Goal: Transaction & Acquisition: Download file/media

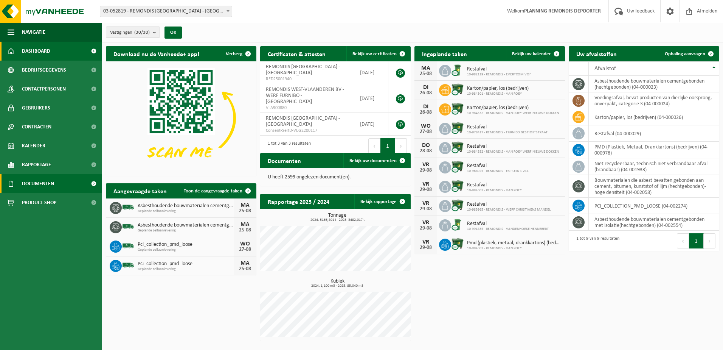
click at [44, 184] on span "Documenten" at bounding box center [38, 183] width 32 height 19
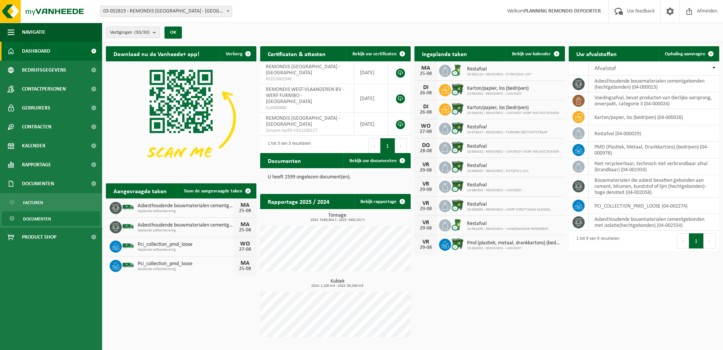
click at [41, 219] on span "Documenten" at bounding box center [37, 218] width 28 height 14
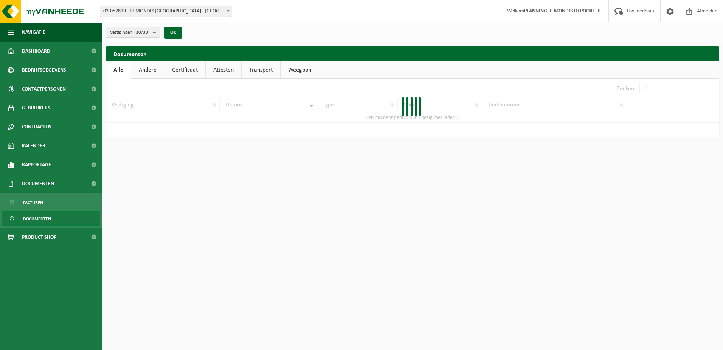
click at [651, 86] on div at bounding box center [413, 108] width 614 height 59
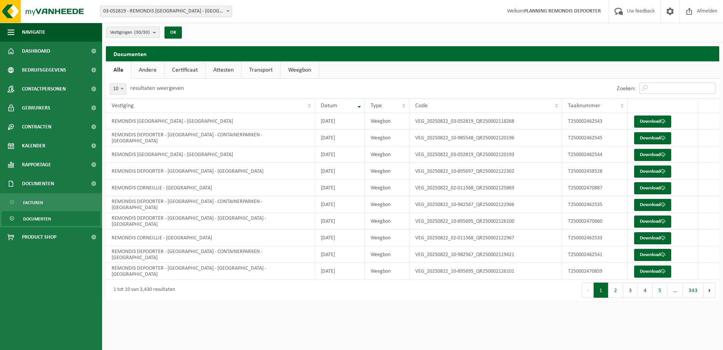
click at [651, 86] on input "Zoeken:" at bounding box center [678, 87] width 76 height 11
paste input "T250002462542"
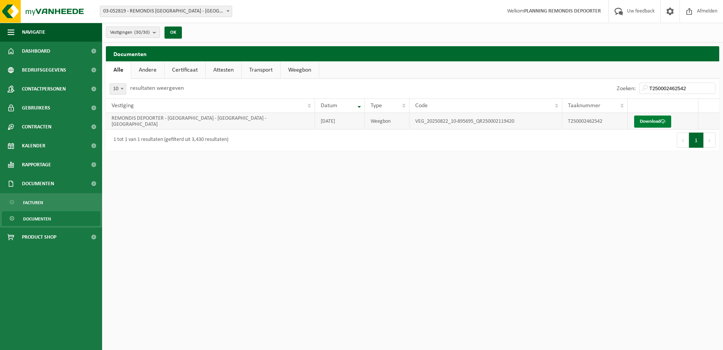
click at [654, 120] on link "Download" at bounding box center [652, 121] width 37 height 12
click at [673, 87] on input "T250002462542" at bounding box center [678, 87] width 76 height 11
paste input "1"
click at [656, 119] on link "Download" at bounding box center [652, 121] width 37 height 12
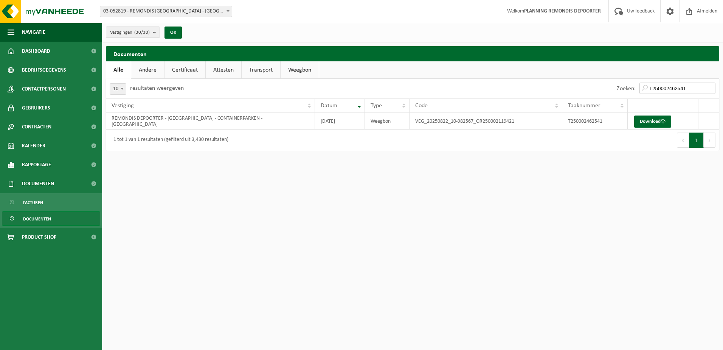
click at [664, 89] on input "T250002462541" at bounding box center [678, 87] width 76 height 11
paste input "33"
click at [660, 124] on link "Download" at bounding box center [652, 121] width 37 height 12
click at [660, 85] on input "T250002462533" at bounding box center [678, 87] width 76 height 11
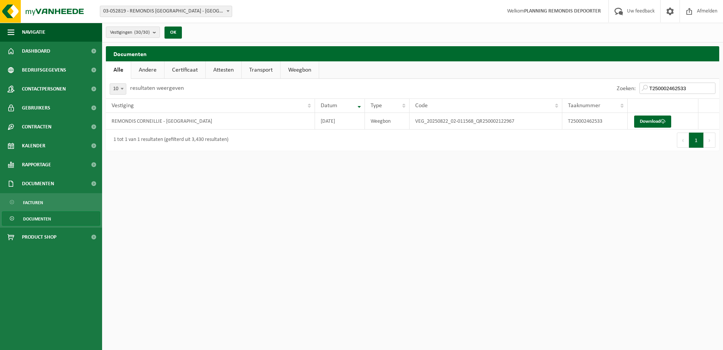
click at [660, 85] on input "T250002462533" at bounding box center [678, 87] width 76 height 11
type input "T250002462535"
click at [653, 123] on link "Download" at bounding box center [652, 121] width 37 height 12
